Goal: Transaction & Acquisition: Purchase product/service

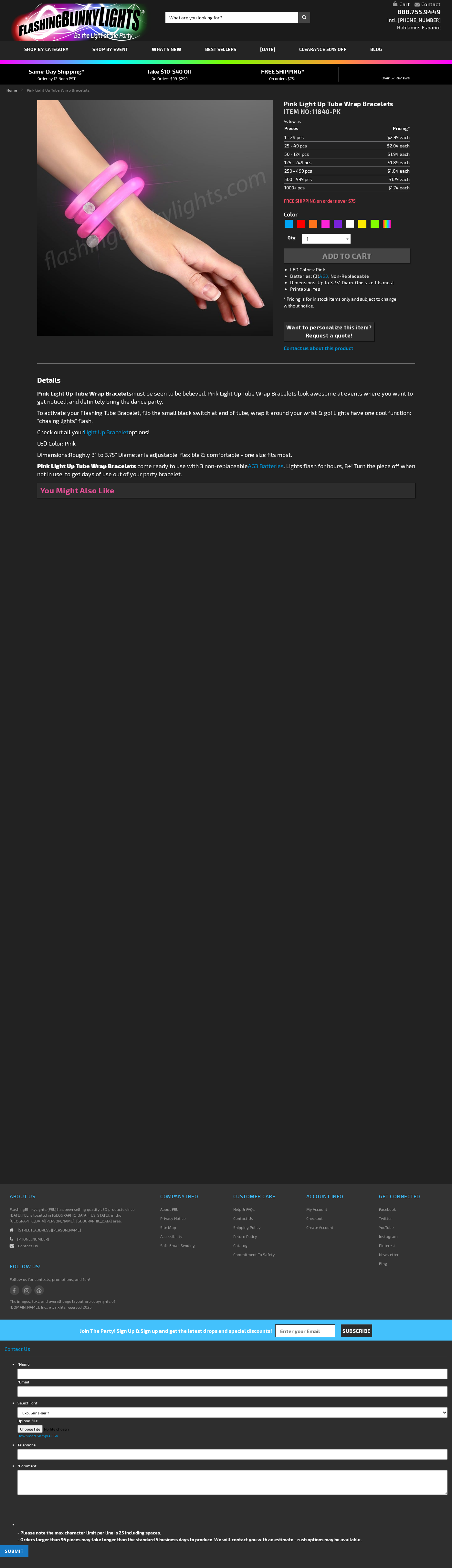
type input "5639"
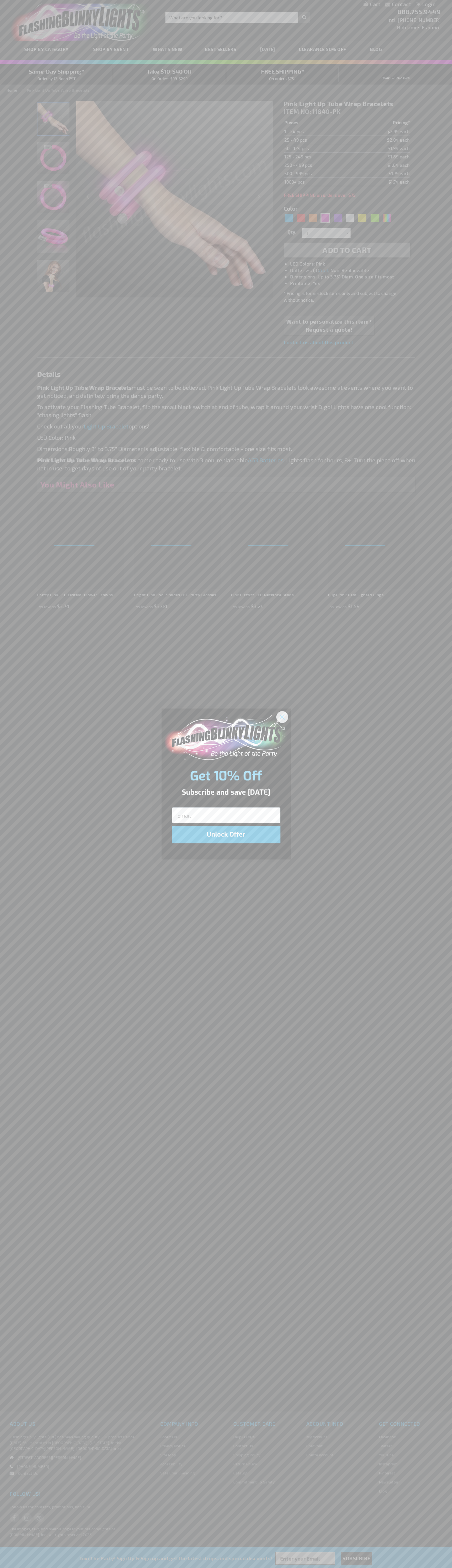
click at [282, 716] on icon "Close dialog" at bounding box center [281, 716] width 4 height 4
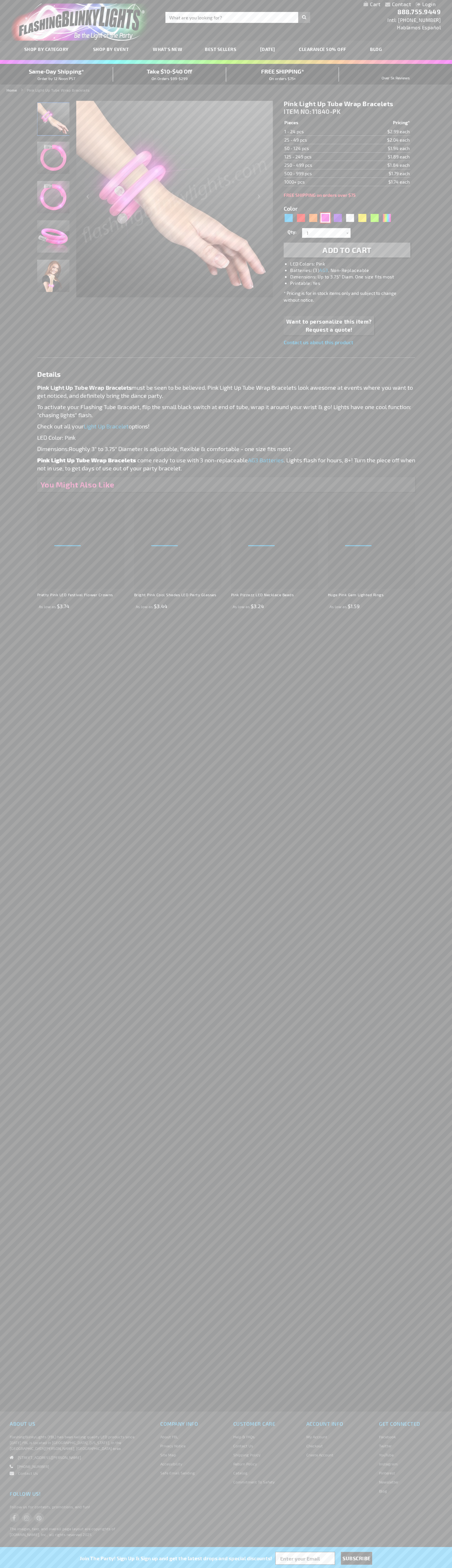
click at [325, 218] on div "Pink" at bounding box center [325, 218] width 10 height 10
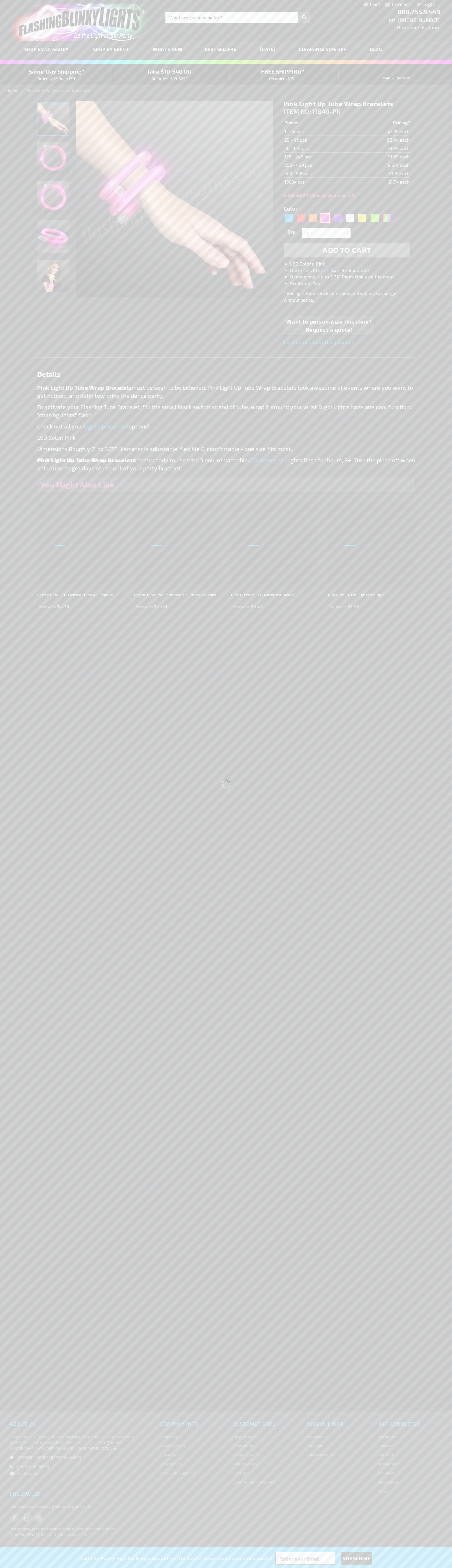
select select
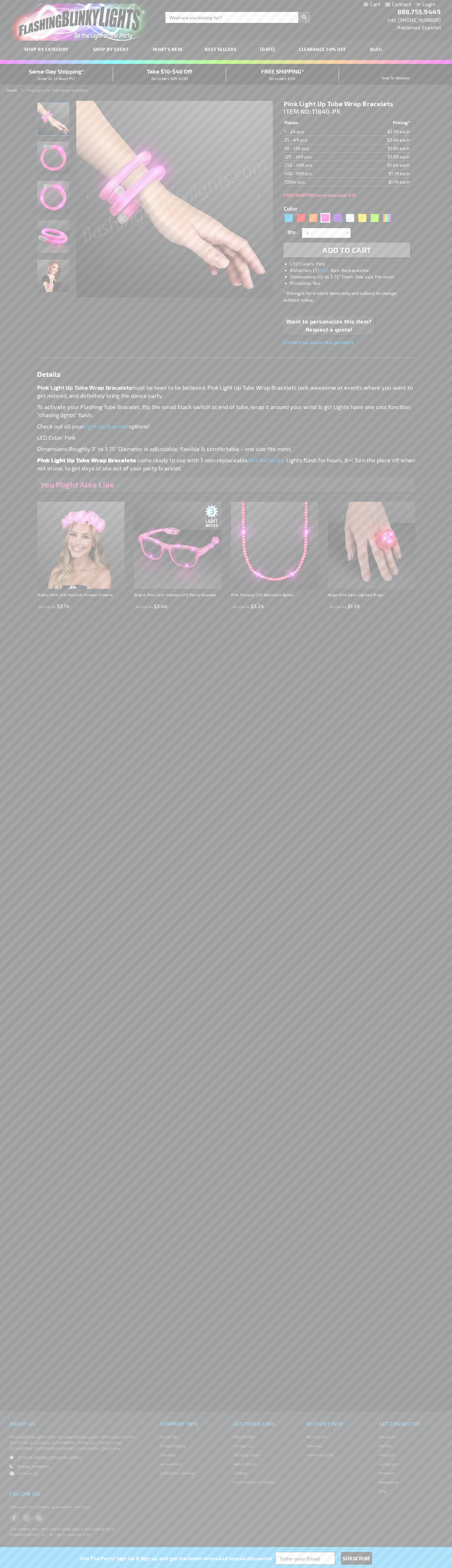
click at [347, 250] on span "Add to Cart" at bounding box center [347, 250] width 49 height 9
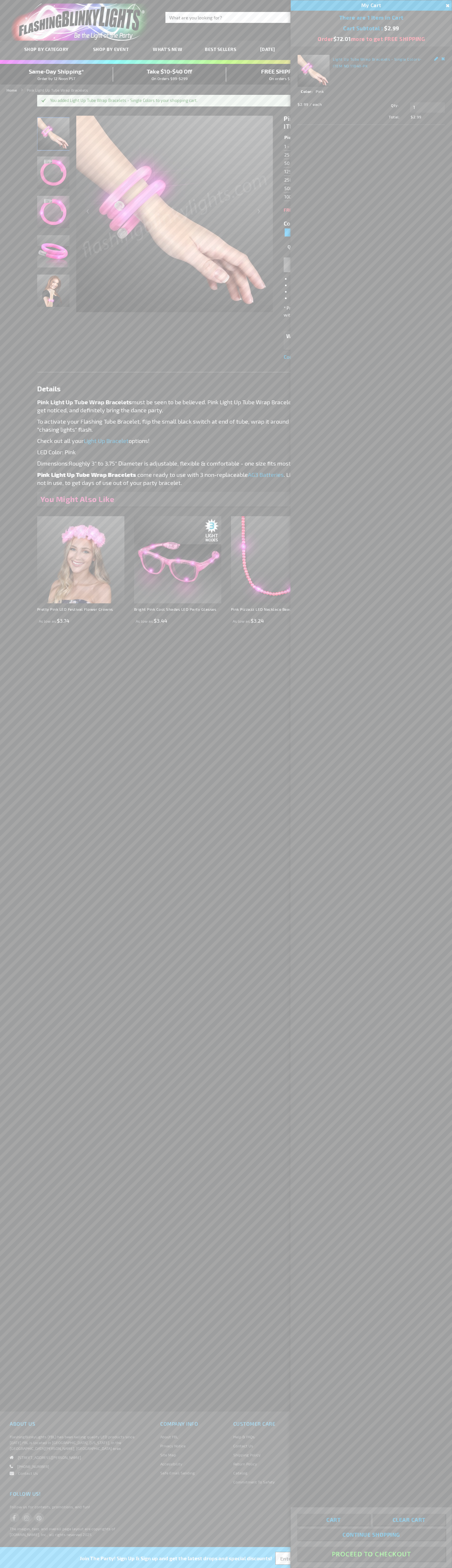
click at [371, 1554] on button "Proceed To Checkout" at bounding box center [371, 1554] width 148 height 15
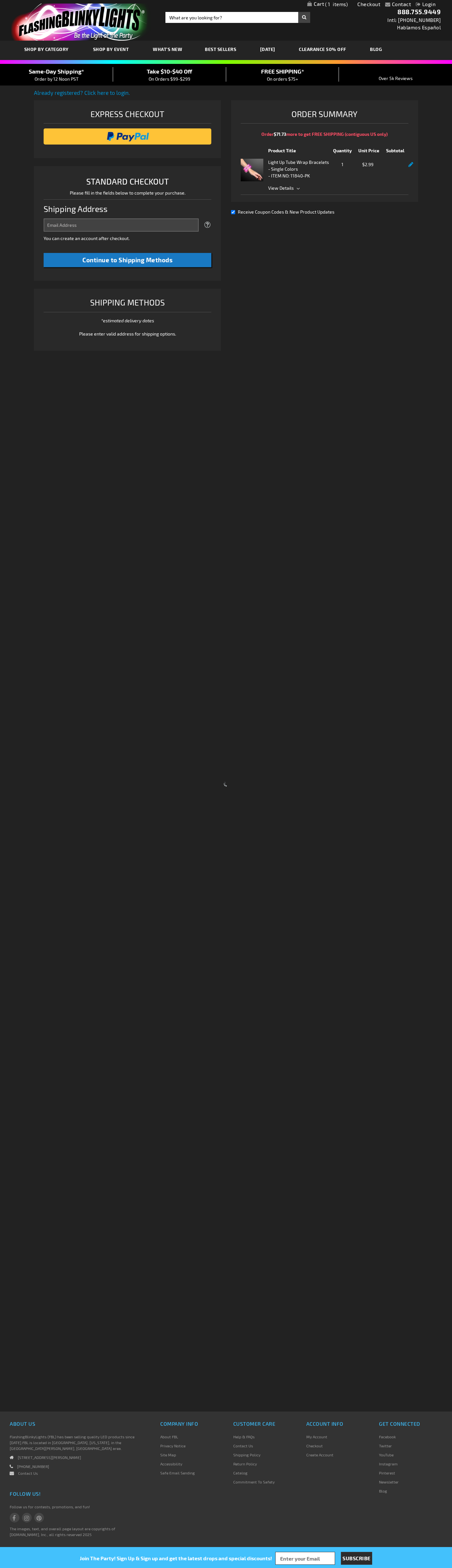
select select "US"
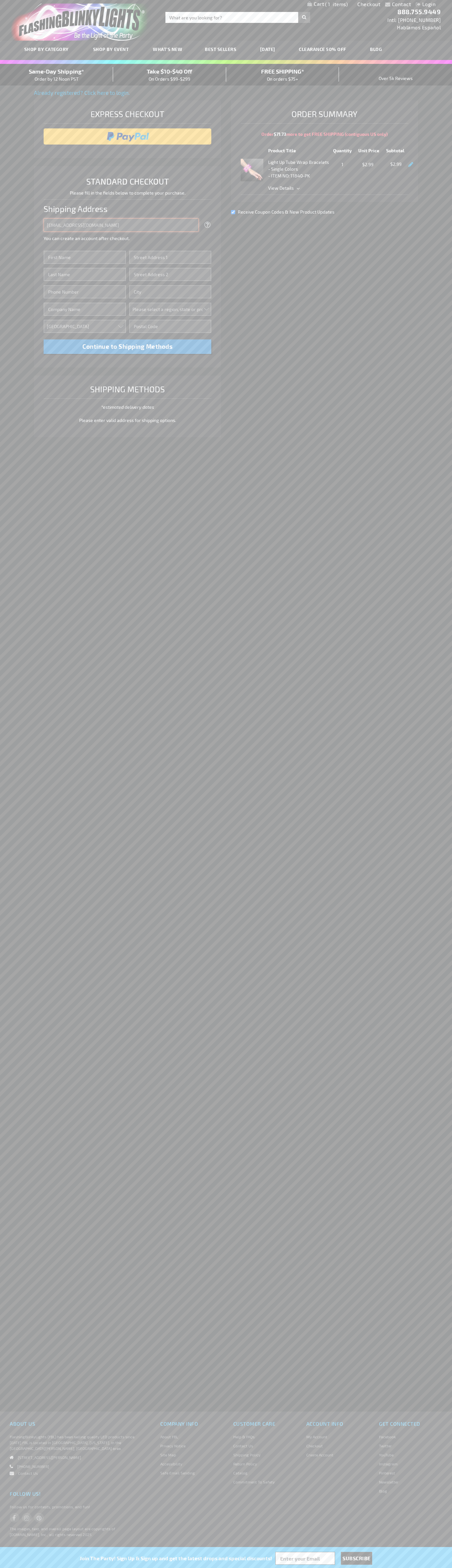
type input "johnsmith005@storebotmail.joonix.net"
type input "John"
type input "4021 Vernon Avenue"
type input "First floor"
type input "st. louis park"
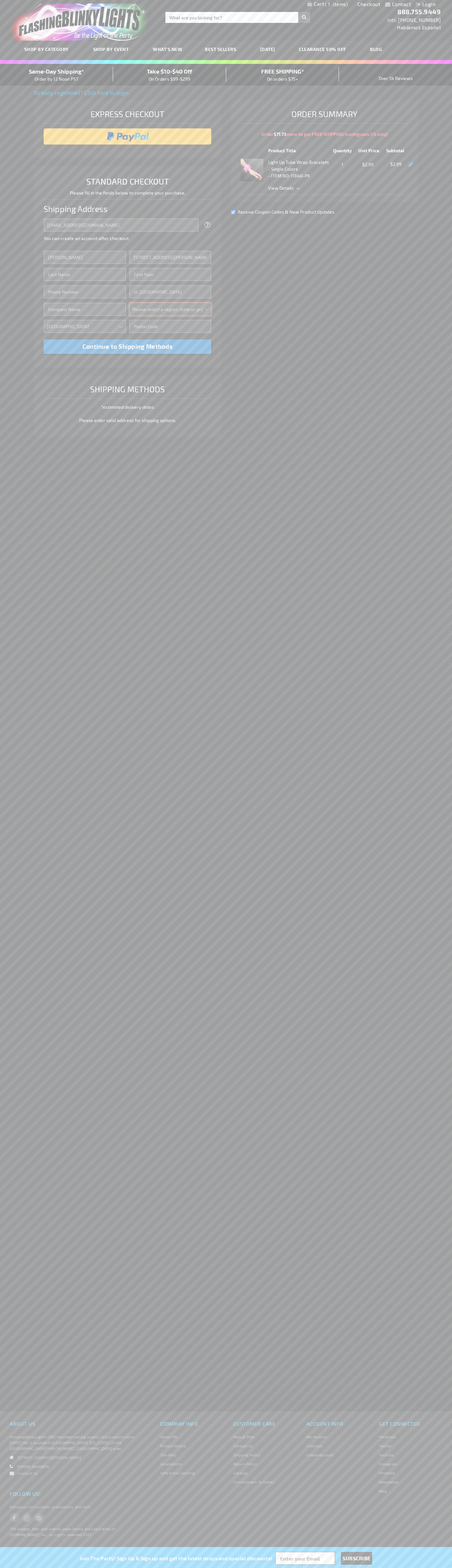
select select "34"
type input "55416"
type input "Smith"
type input "6502530000"
type input "John Smith"
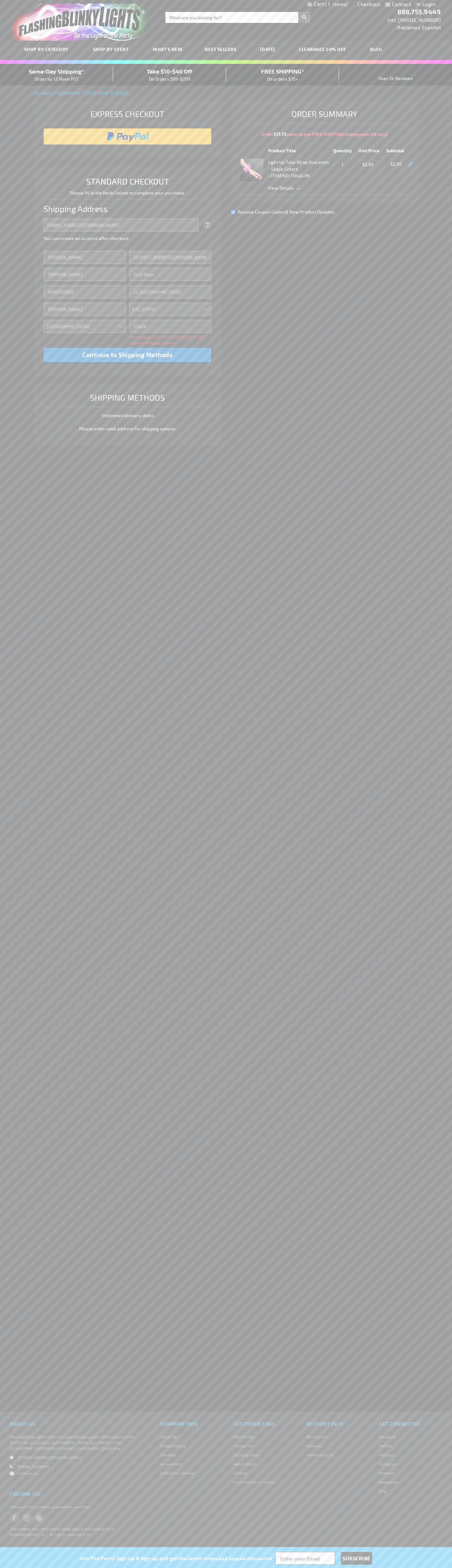
click at [57, 75] on div "Same-Day Shipping* Order by 12 Noon PST" at bounding box center [57, 74] width 113 height 15
click at [127, 136] on input "image" at bounding box center [127, 136] width 161 height 13
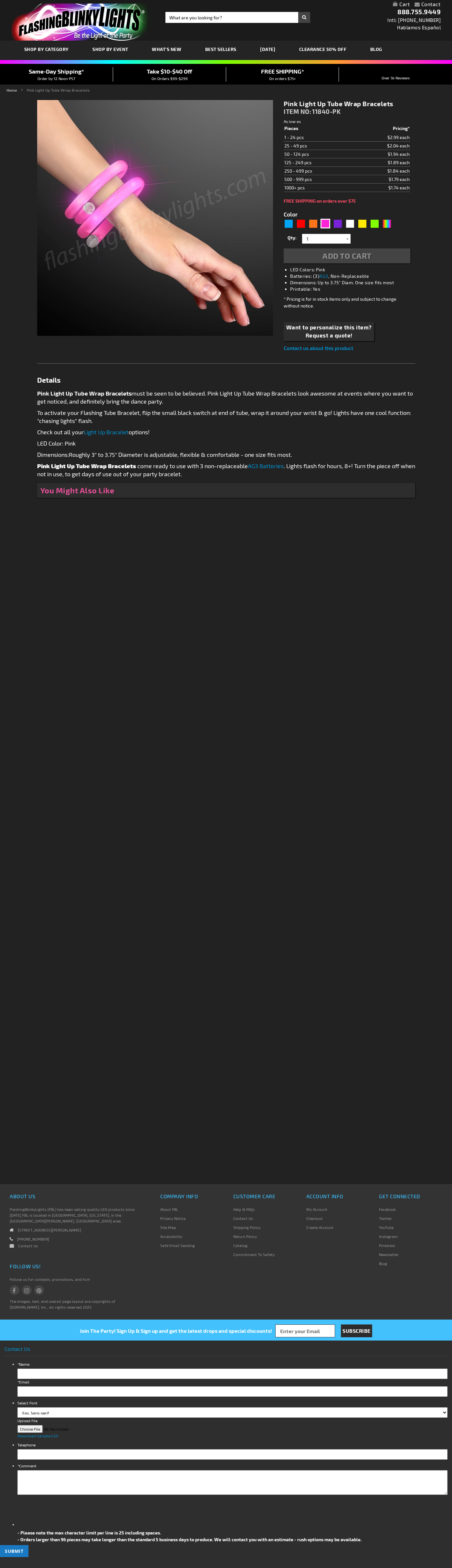
type input "5639"
